Goal: Obtain resource: Obtain resource

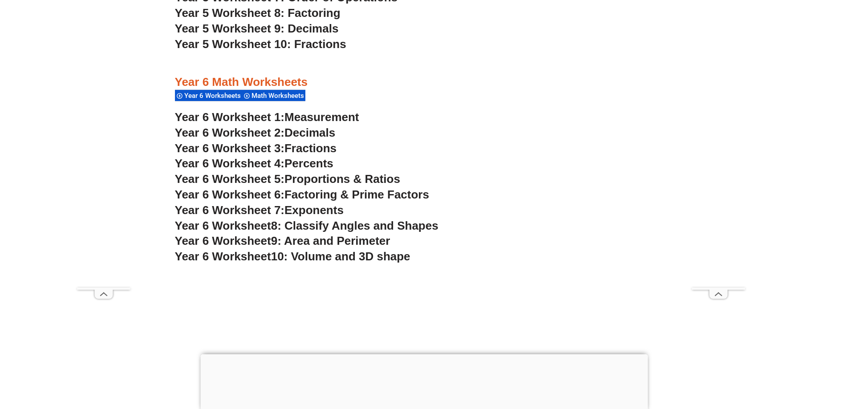
scroll to position [2093, 0]
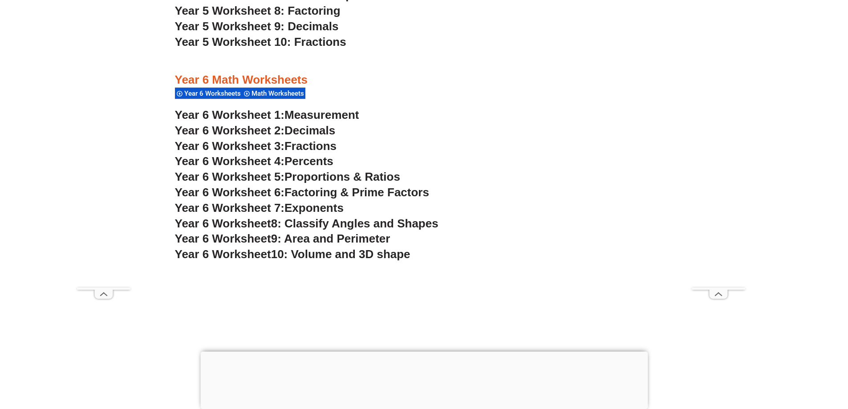
click at [310, 146] on span "Fractions" at bounding box center [311, 145] width 52 height 13
click at [296, 111] on span "Measurement" at bounding box center [322, 114] width 75 height 13
click at [271, 132] on span "Year 6 Worksheet 2:" at bounding box center [230, 130] width 110 height 13
click at [317, 162] on span "Percents" at bounding box center [309, 161] width 49 height 13
click at [285, 175] on span "Year 6 Worksheet 5:" at bounding box center [230, 176] width 110 height 13
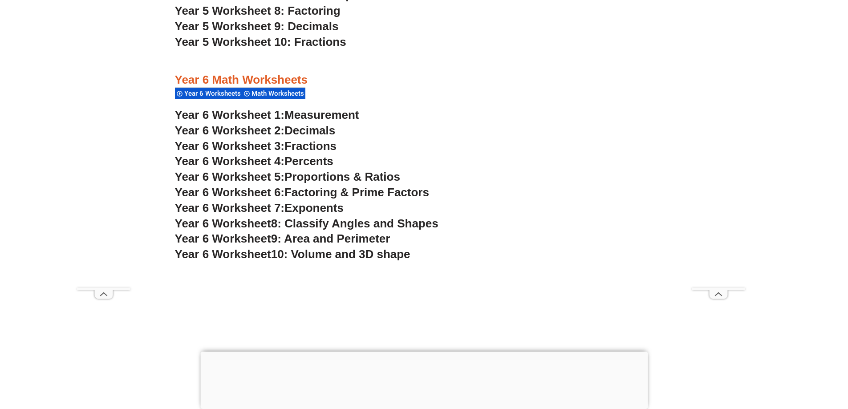
click at [317, 197] on span "Factoring & Prime Factors" at bounding box center [357, 192] width 145 height 13
click at [288, 207] on span "Exponents" at bounding box center [314, 207] width 59 height 13
click at [326, 224] on span "8: Classify Angles and Shapes" at bounding box center [354, 223] width 167 height 13
click at [321, 237] on span "9: Area and Perimeter" at bounding box center [330, 238] width 119 height 13
click at [295, 251] on span "10: Volume and 3D shape" at bounding box center [340, 254] width 139 height 13
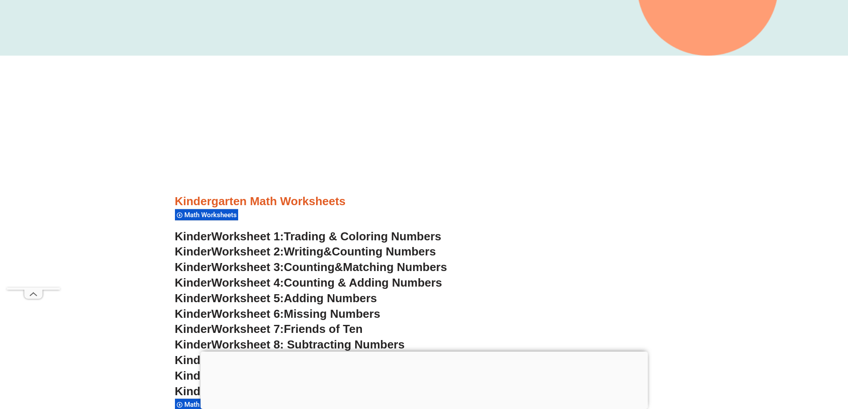
scroll to position [401, 0]
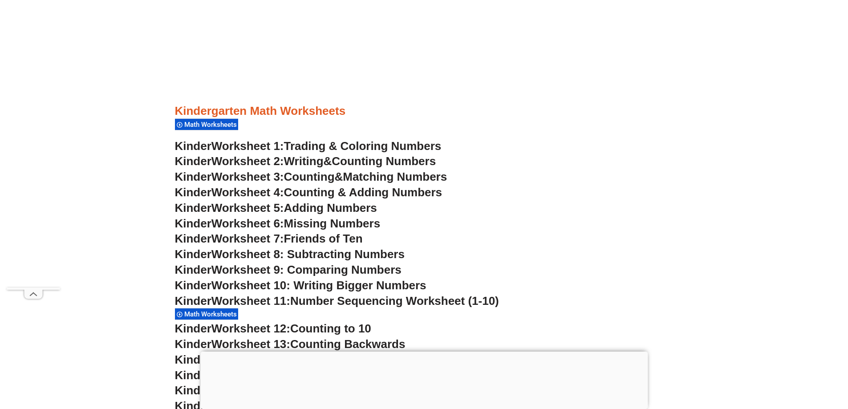
click at [359, 161] on span "Counting Numbers" at bounding box center [384, 161] width 104 height 13
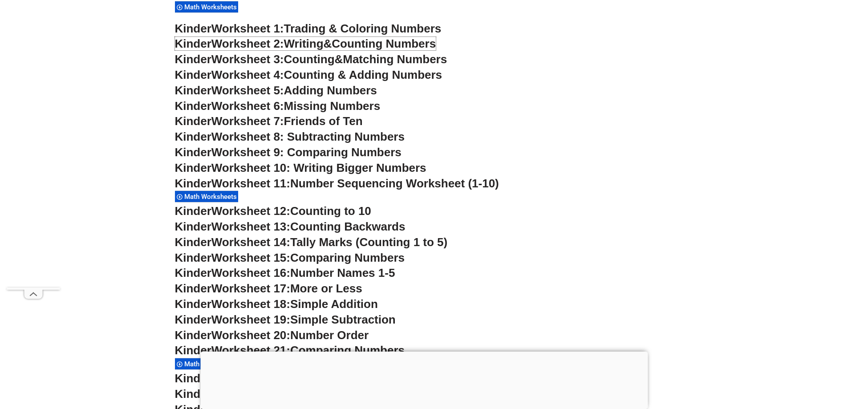
scroll to position [534, 0]
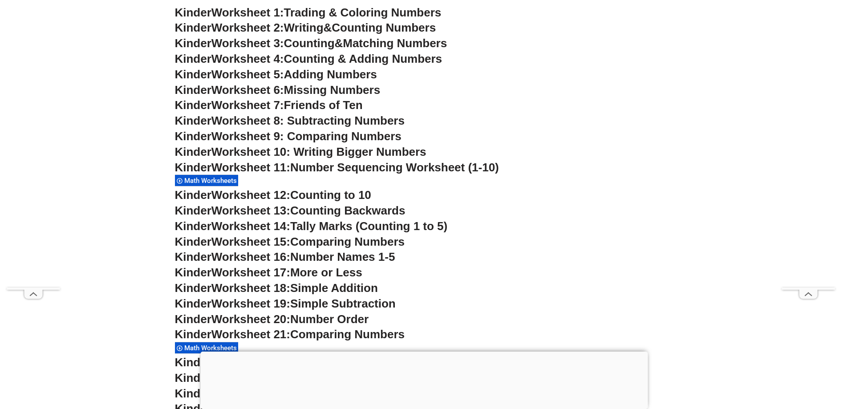
click at [278, 269] on span "Worksheet 17:" at bounding box center [250, 272] width 79 height 13
click at [324, 273] on span "More or Less" at bounding box center [326, 272] width 72 height 13
